Goal: Transaction & Acquisition: Subscribe to service/newsletter

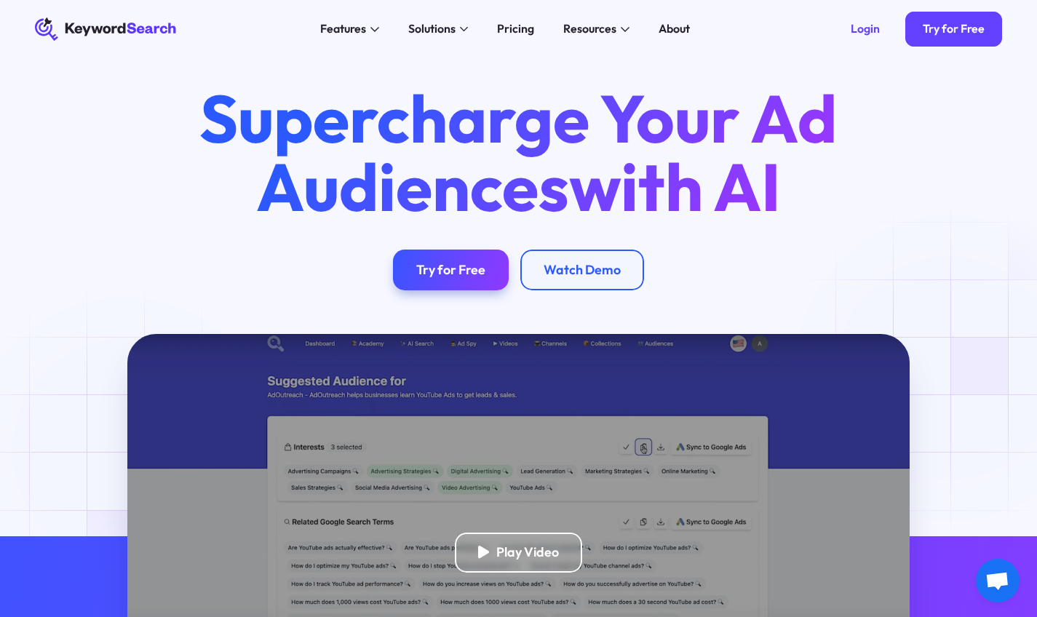
scroll to position [291, 0]
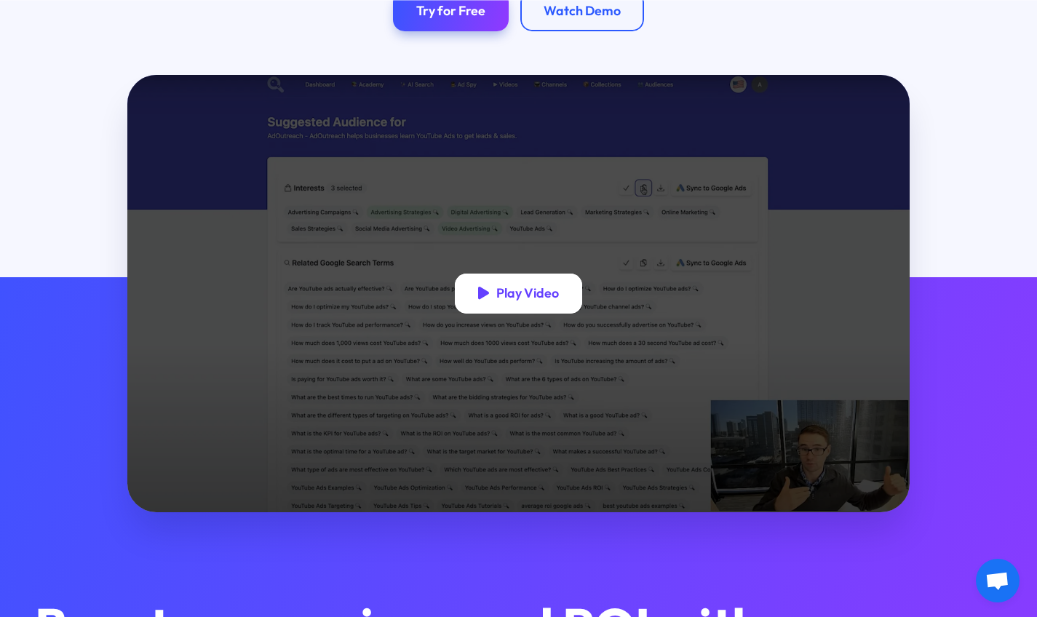
click at [560, 295] on div "Play Video" at bounding box center [518, 294] width 127 height 41
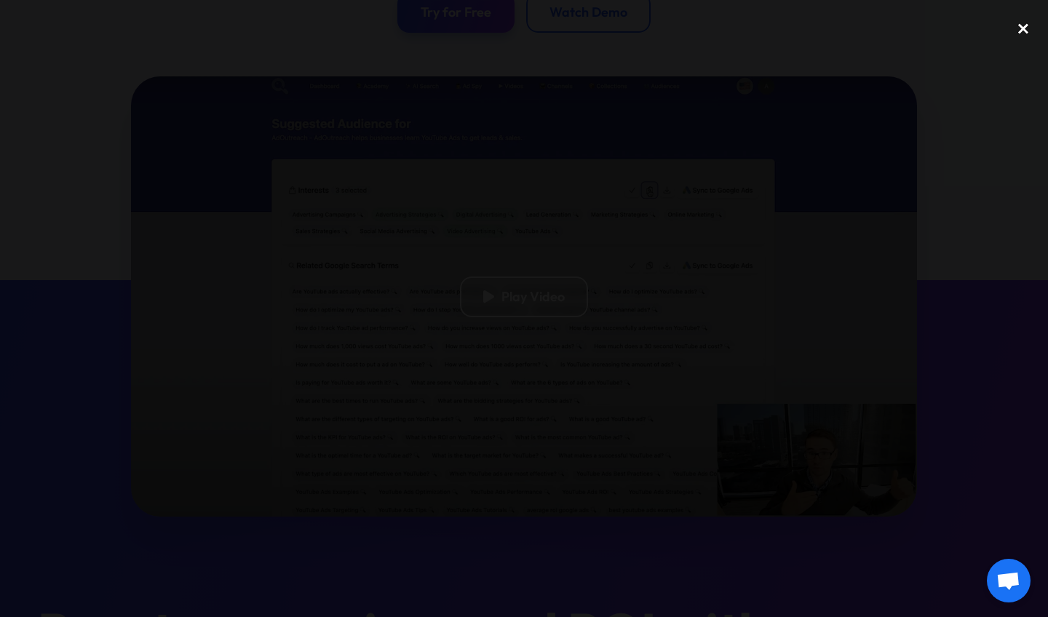
click at [1025, 30] on div "close lightbox" at bounding box center [1023, 28] width 49 height 32
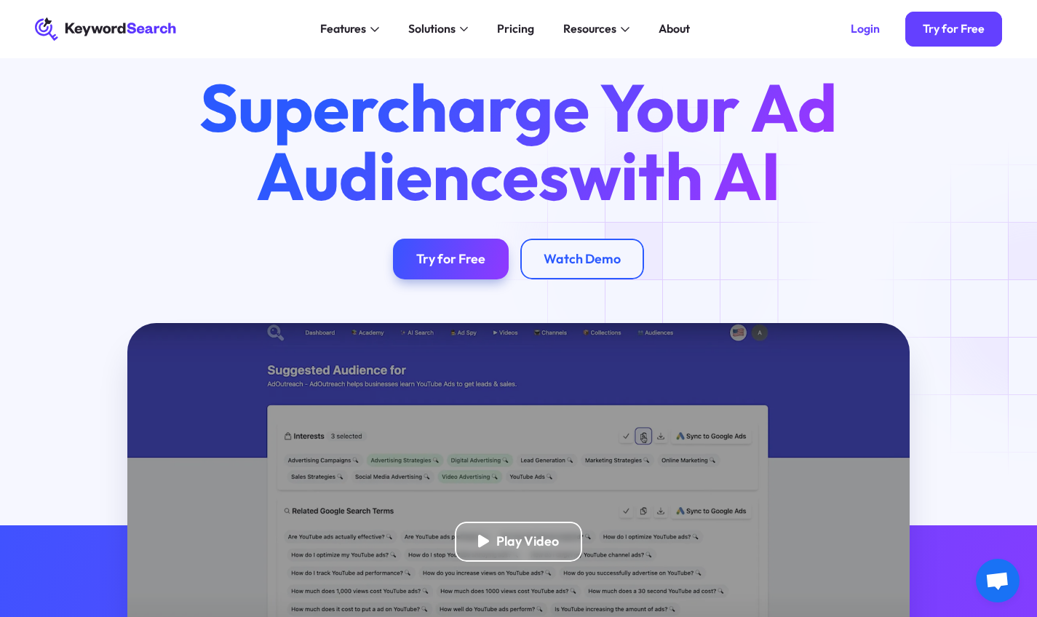
scroll to position [0, 0]
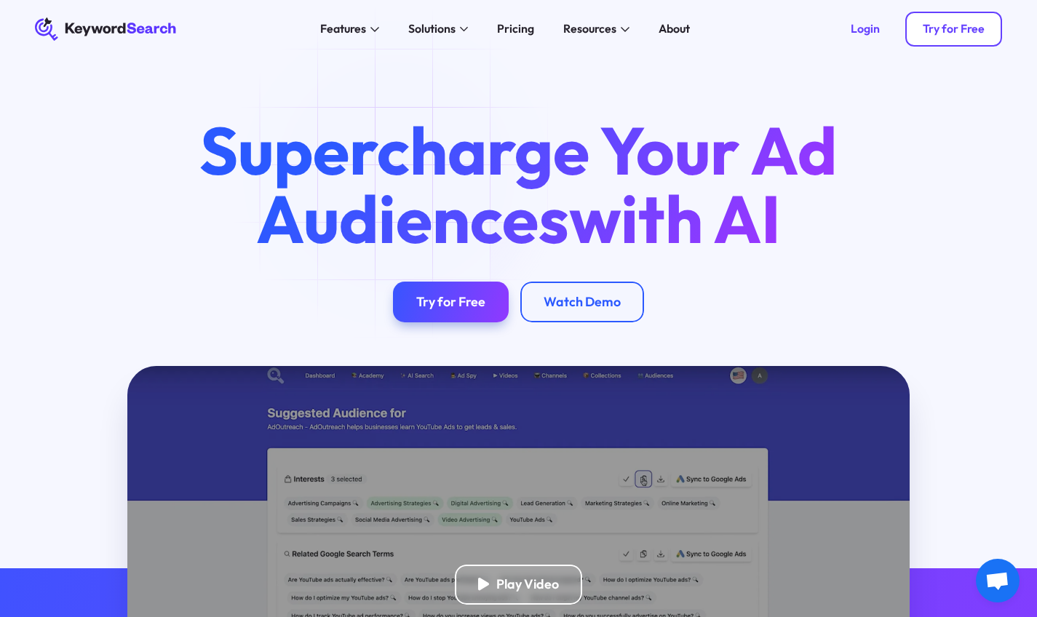
click at [991, 36] on link "Try for Free" at bounding box center [953, 29] width 97 height 35
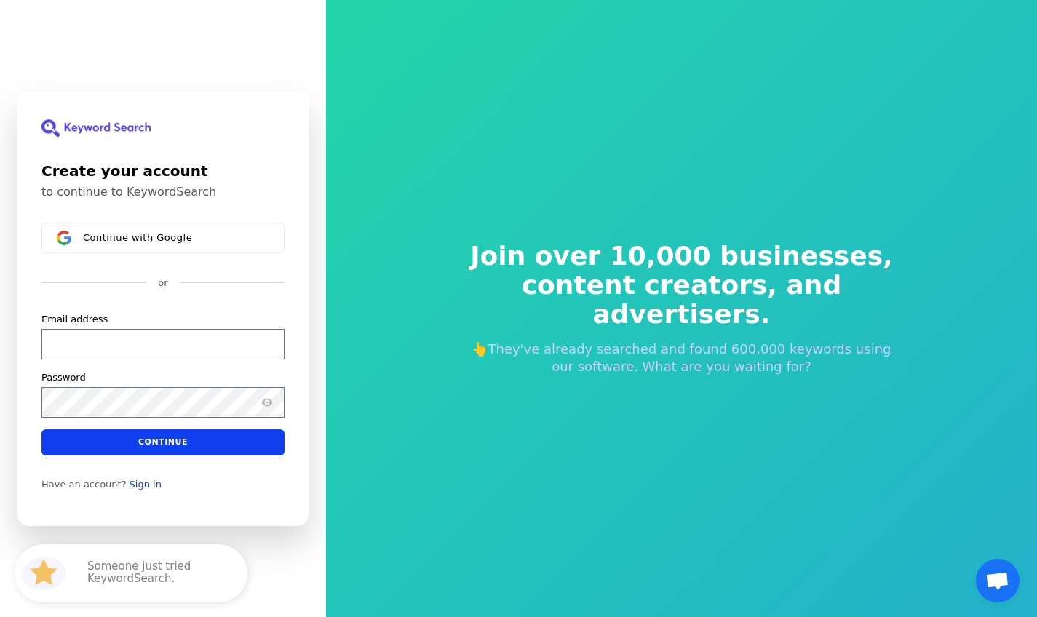
click at [122, 271] on div "Continue with Google or Email address Password Continue" at bounding box center [162, 339] width 243 height 233
click at [130, 242] on span "Continue with Google" at bounding box center [137, 238] width 109 height 12
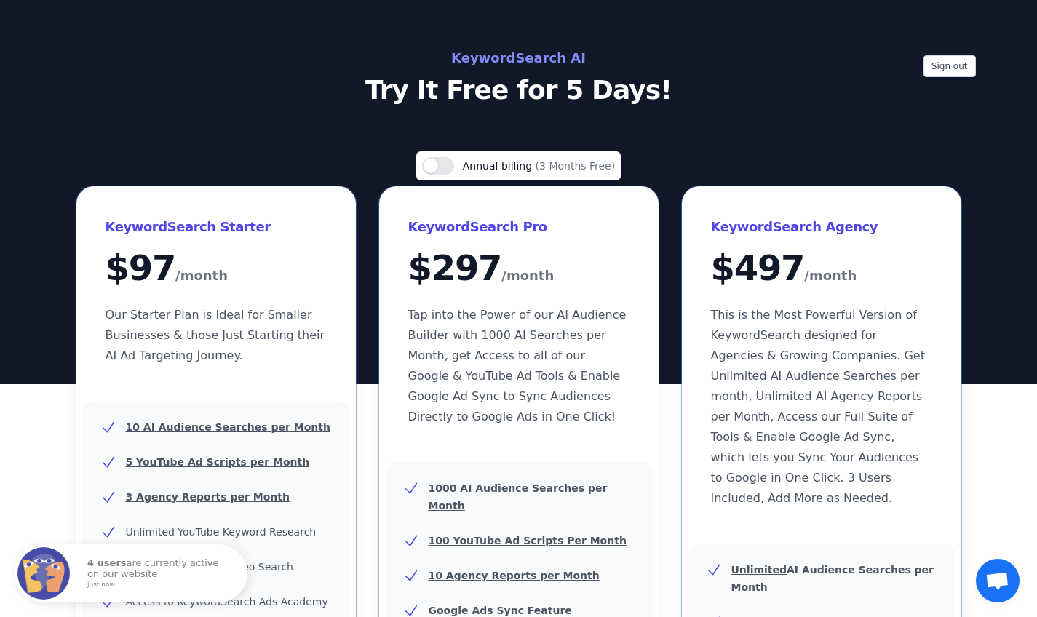
scroll to position [499, 0]
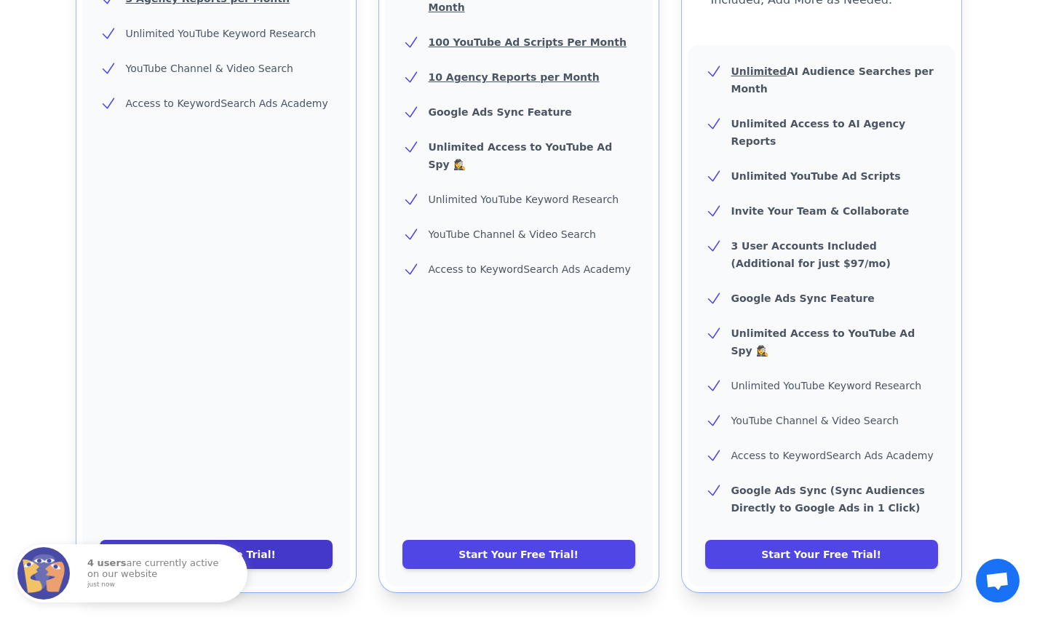
click at [229, 540] on link "Start Your Free Trial!" at bounding box center [216, 554] width 233 height 29
